Goal: Task Accomplishment & Management: Manage account settings

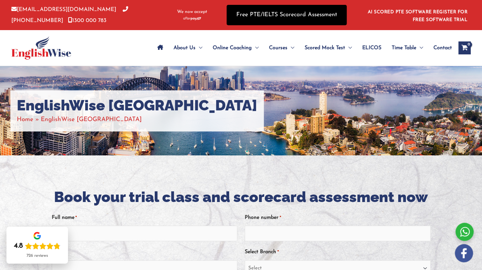
click at [277, 15] on link "Free PTE/IELTS Scorecard Assessment" at bounding box center [287, 15] width 120 height 20
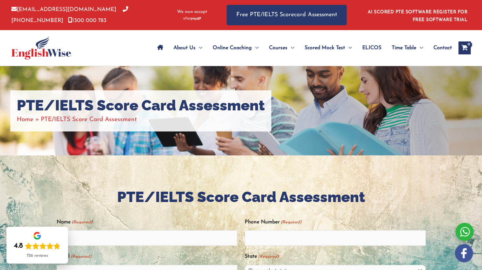
click at [468, 45] on icon "View Shopping Cart, empty" at bounding box center [464, 48] width 7 height 7
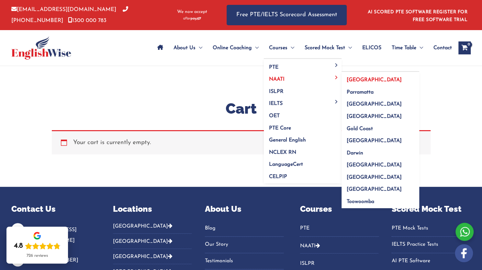
click at [354, 79] on span "[GEOGRAPHIC_DATA]" at bounding box center [374, 79] width 55 height 5
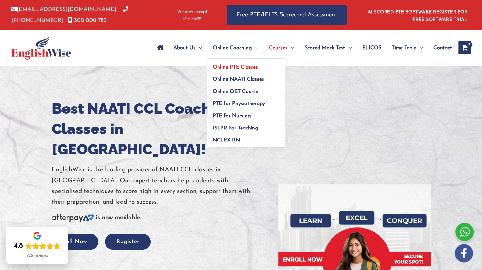
click at [242, 68] on span "Online PTE Classes" at bounding box center [235, 67] width 45 height 5
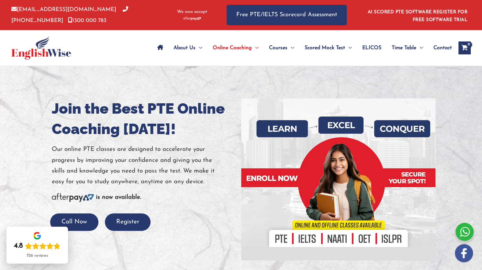
click at [463, 47] on icon "View Shopping Cart, empty" at bounding box center [464, 48] width 7 height 7
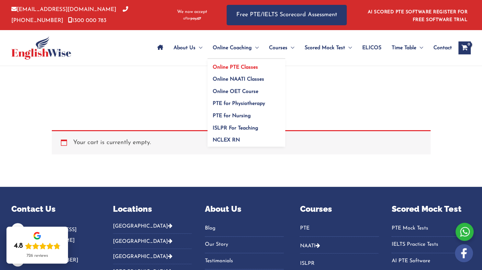
click at [237, 68] on span "Online PTE Classes" at bounding box center [235, 67] width 45 height 5
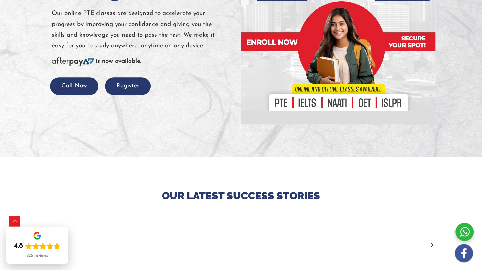
scroll to position [97, 0]
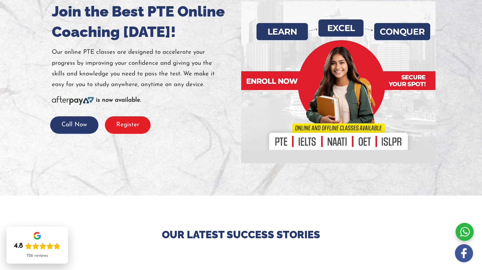
click at [119, 128] on button "Register" at bounding box center [128, 125] width 46 height 18
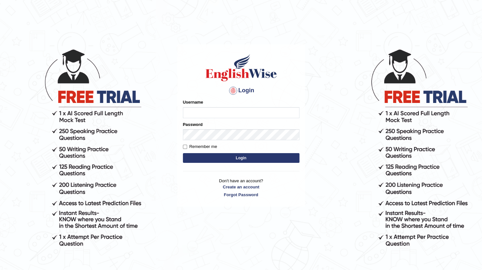
type input "masuda_parramatta"
click at [234, 156] on button "Login" at bounding box center [241, 158] width 117 height 10
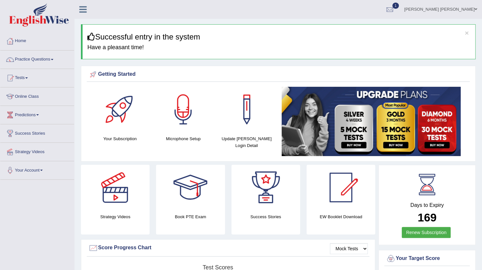
click at [399, 8] on span "1" at bounding box center [395, 6] width 6 height 6
click at [352, 30] on span "Exam evaluated" at bounding box center [351, 32] width 86 height 5
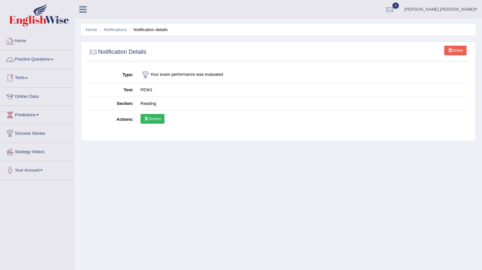
click at [18, 40] on link "Home" at bounding box center [37, 40] width 74 height 16
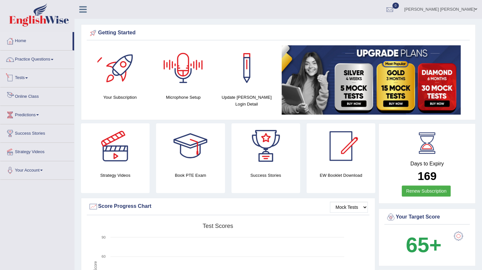
click at [32, 95] on link "Online Class" at bounding box center [37, 95] width 74 height 16
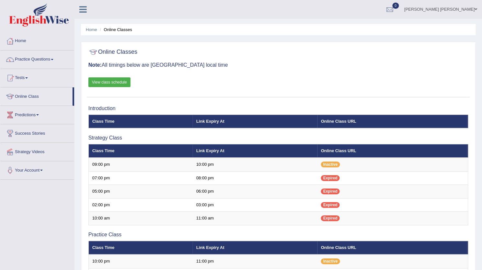
click at [119, 81] on link "View class schedule" at bounding box center [109, 82] width 42 height 10
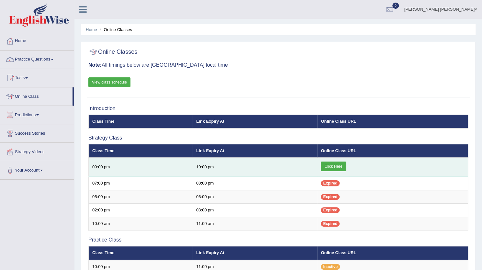
click at [328, 164] on link "Click Here" at bounding box center [333, 167] width 25 height 10
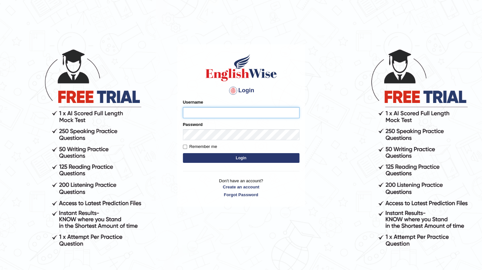
type input "masuda_parramatta"
click at [403, 207] on body "Login Please fix the following errors: Username masuda_parramatta Password Reme…" at bounding box center [241, 159] width 482 height 270
click at [379, 257] on body "Login Please fix the following errors: Username masuda_parramatta Password Reme…" at bounding box center [241, 159] width 482 height 270
click at [366, 236] on body "Login Please fix the following errors: Username masuda_parramatta Password Reme…" at bounding box center [241, 159] width 482 height 270
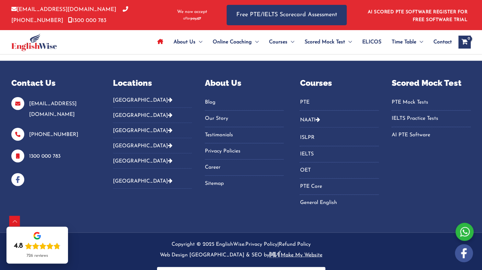
scroll to position [2277, 0]
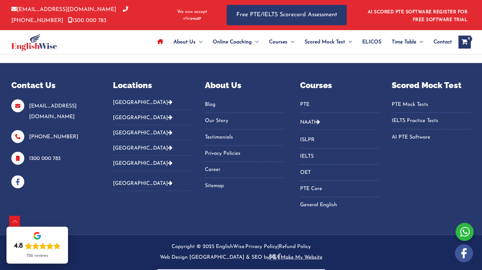
click at [127, 103] on button "[GEOGRAPHIC_DATA]" at bounding box center [152, 104] width 79 height 11
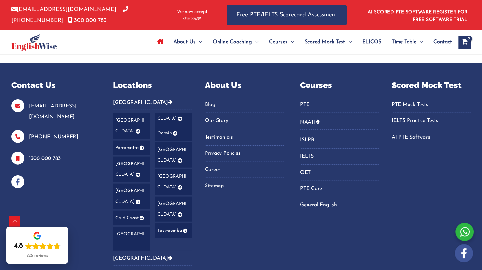
click at [122, 141] on link "Parramatta" at bounding box center [131, 148] width 37 height 15
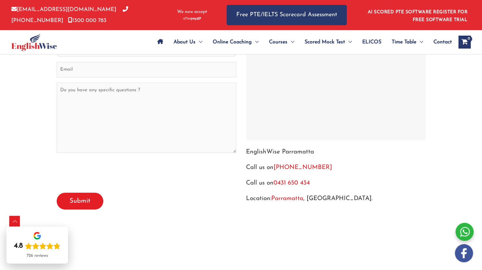
scroll to position [3108, 0]
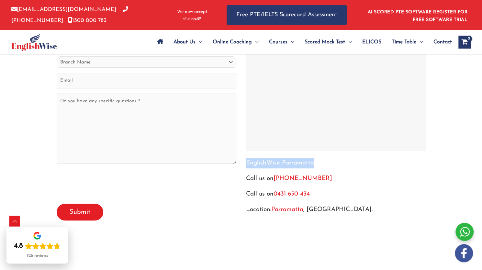
drag, startPoint x: 319, startPoint y: 149, endPoint x: 244, endPoint y: 151, distance: 75.5
click at [244, 151] on div "EnglishWise Parramatta Call us on 02-8628-7293 Call us on 0431 650 434 Location…" at bounding box center [335, 108] width 189 height 213
copy p "EnglishWise Parramatta"
